Goal: Check status: Check status

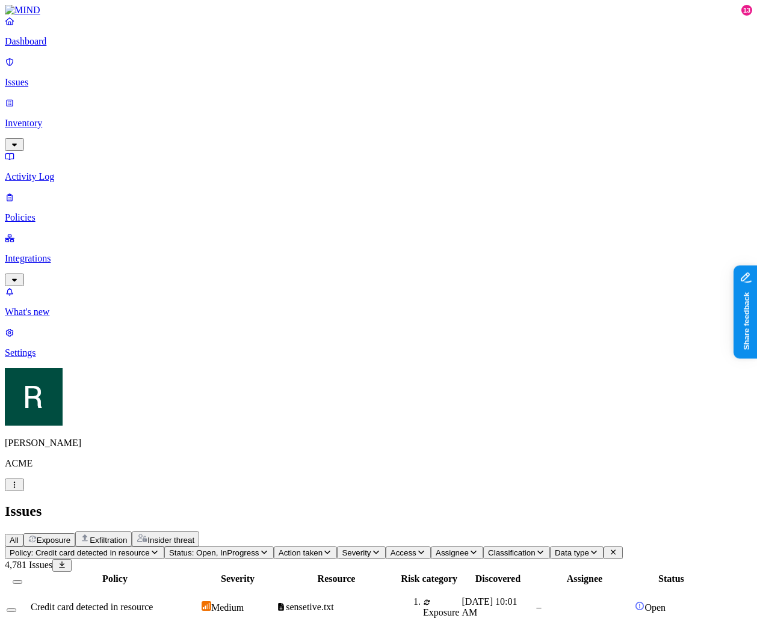
click at [279, 503] on header "Issues All Exposure Exfiltration Insider threat" at bounding box center [378, 524] width 747 height 43
click at [382, 547] on div "Policy: Credit card detected in resource Status: Open, InProgress Action taken …" at bounding box center [378, 553] width 747 height 13
click at [372, 547] on div "Policy: Credit card detected in resource Status: Open, InProgress Action taken …" at bounding box center [378, 553] width 747 height 13
click at [274, 547] on button "Status: Open, InProgress" at bounding box center [218, 553] width 109 height 13
click at [259, 548] on span "Status: Open, InProgress" at bounding box center [214, 552] width 90 height 9
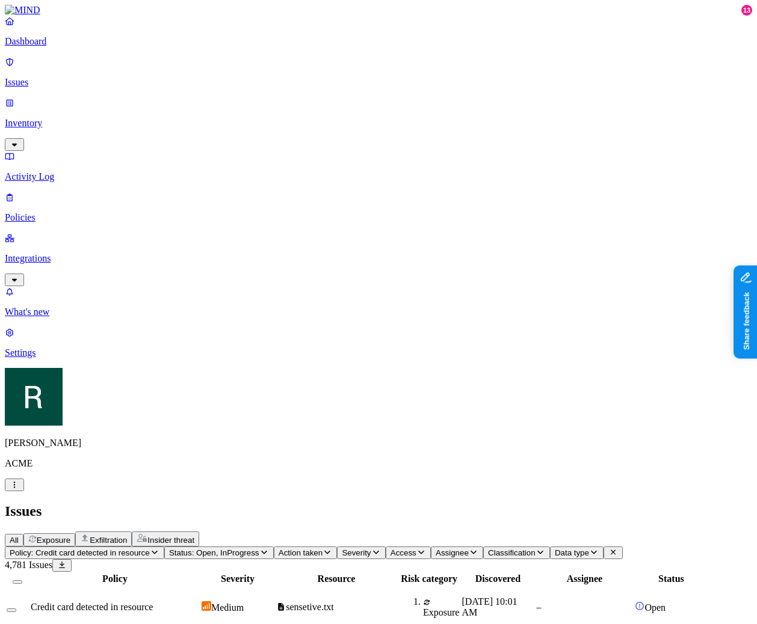
click at [322, 548] on span "Action taken" at bounding box center [300, 552] width 44 height 9
click at [274, 547] on button "Status: Open, InProgress" at bounding box center [218, 553] width 109 height 13
click at [319, 136] on div "Open 4781" at bounding box center [319, 159] width 0 height 46
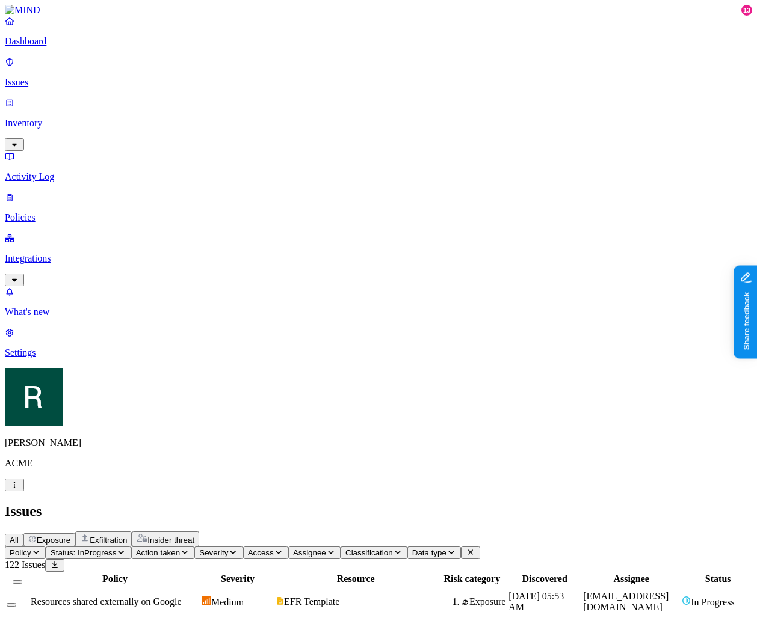
click at [189, 548] on icon "button" at bounding box center [185, 552] width 10 height 8
click at [117, 548] on span "Status: InProgress" at bounding box center [84, 552] width 66 height 9
click at [218, 137] on div "Open" at bounding box center [218, 154] width 0 height 34
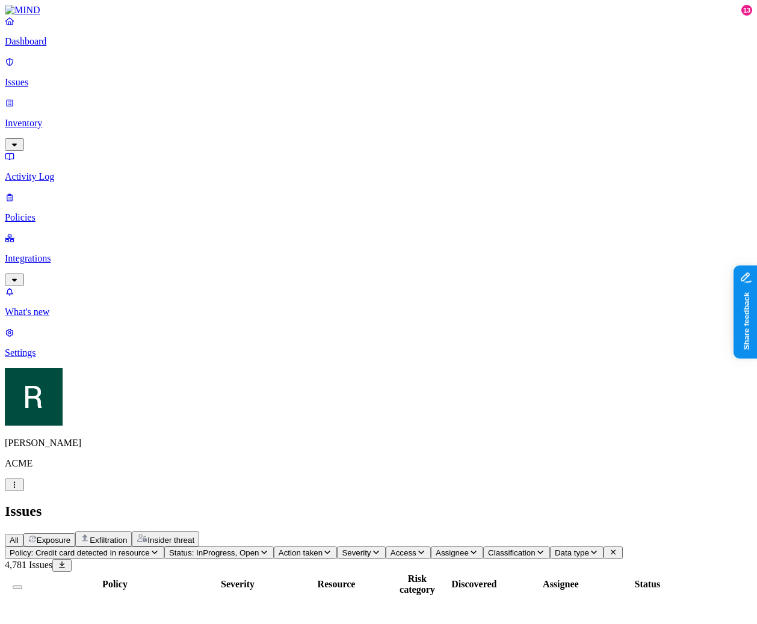
click at [150, 548] on span "Policy: Credit card detected in resource" at bounding box center [80, 552] width 140 height 9
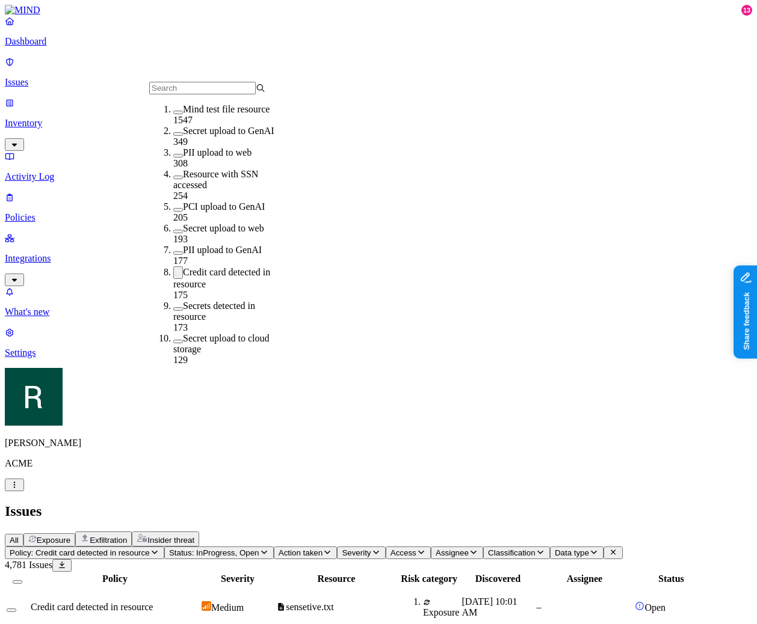
click at [150, 548] on span "Policy: Credit card detected in resource" at bounding box center [80, 552] width 140 height 9
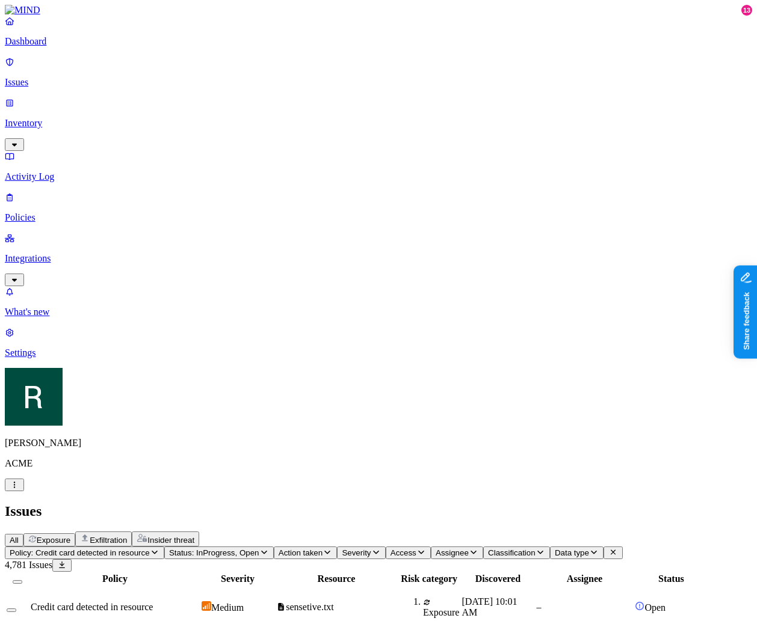
click at [259, 548] on span "Status: InProgress, Open" at bounding box center [214, 552] width 90 height 9
click at [150, 548] on span "Policy: Credit card detected in resource" at bounding box center [80, 552] width 140 height 9
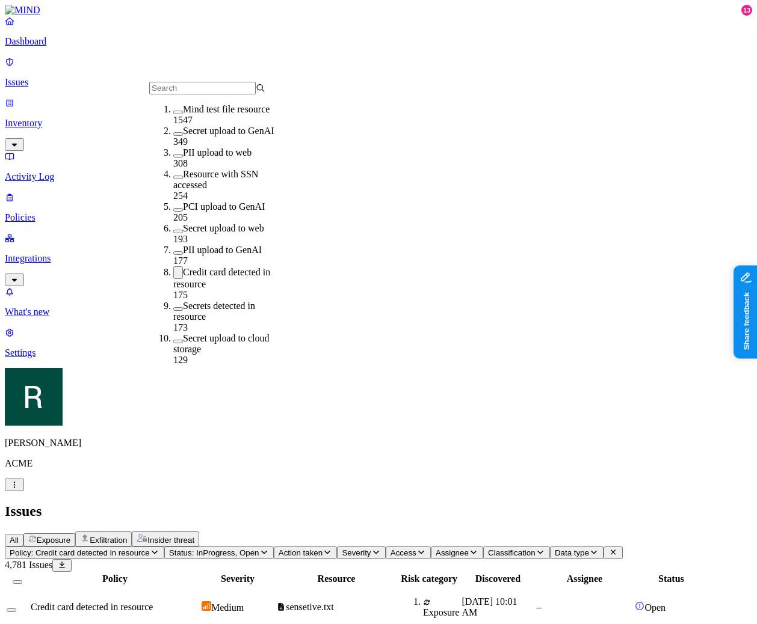
click at [223, 245] on label "PII upload to GenAI" at bounding box center [222, 250] width 79 height 10
